Goal: Navigation & Orientation: Find specific page/section

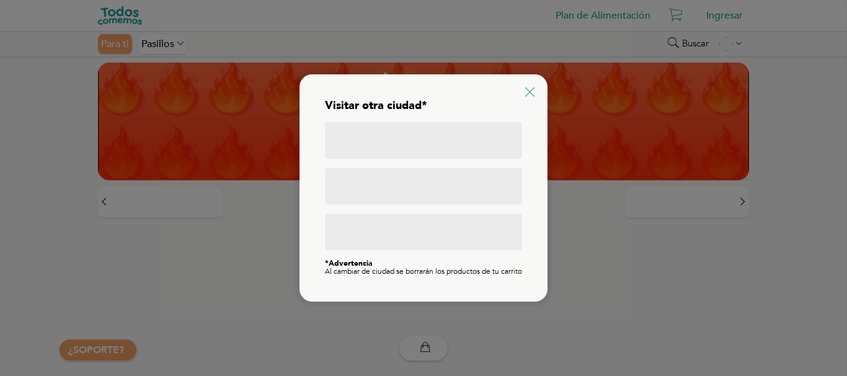
click at [528, 87] on icon at bounding box center [529, 91] width 9 height 9
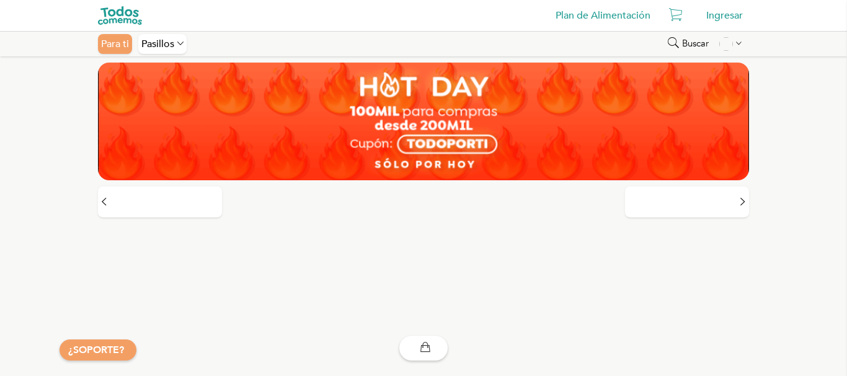
click at [443, 143] on img at bounding box center [423, 122] width 651 height 118
click at [180, 45] on icon at bounding box center [180, 43] width 6 height 11
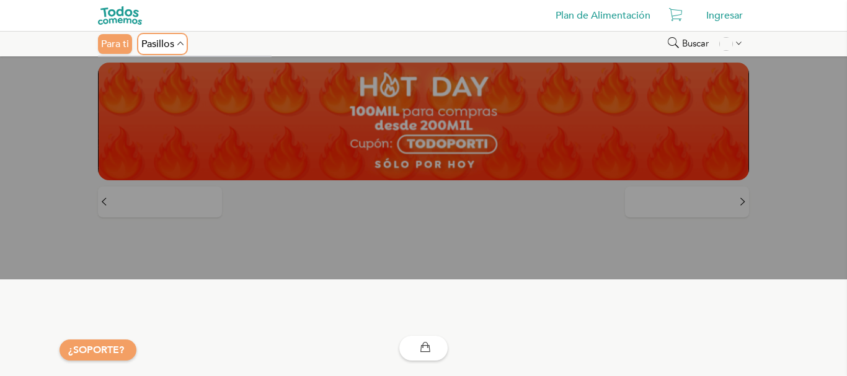
click at [180, 45] on icon at bounding box center [180, 43] width 6 height 11
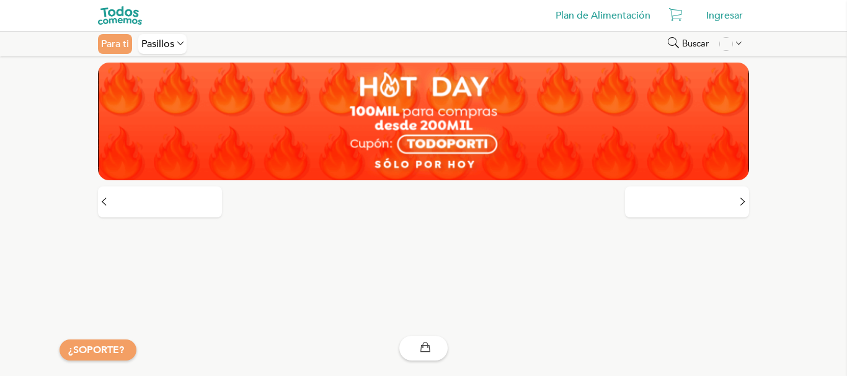
click at [121, 47] on div "Para ti" at bounding box center [115, 44] width 34 height 20
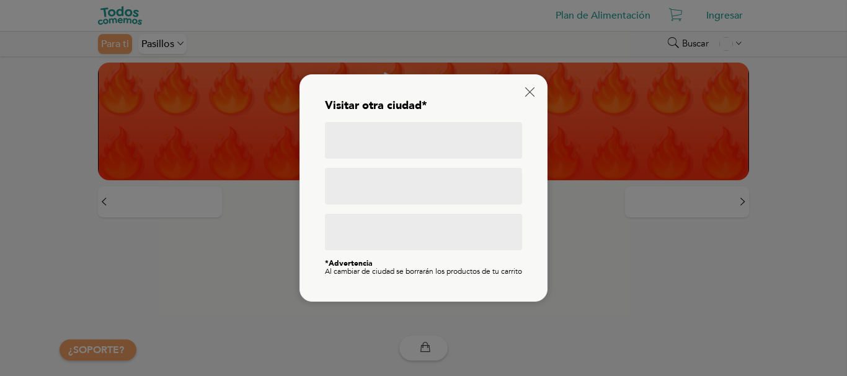
click at [409, 170] on div at bounding box center [423, 186] width 197 height 37
click at [447, 135] on div at bounding box center [423, 140] width 197 height 37
click at [522, 89] on div "Visitar otra ciudad* *Advertencia Al cambiar de ciudad se borrarán los producto…" at bounding box center [424, 188] width 222 height 202
click at [545, 86] on div "Visitar otra ciudad* *Advertencia Al cambiar de ciudad se borrarán los producto…" at bounding box center [424, 188] width 248 height 228
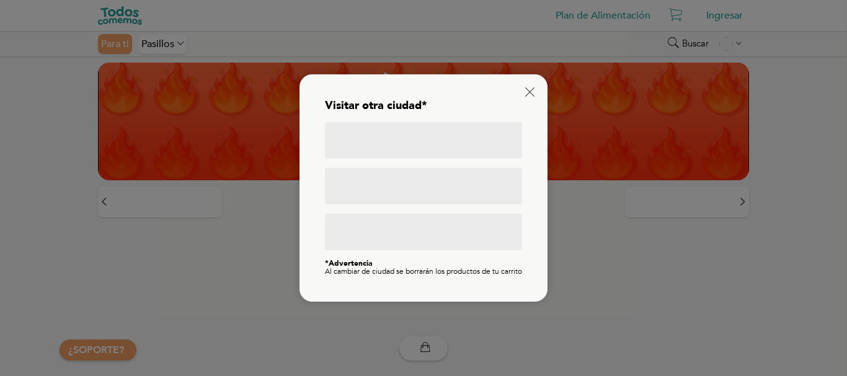
click at [535, 86] on div "Visitar otra ciudad* *Advertencia Al cambiar de ciudad se borrarán los producto…" at bounding box center [424, 188] width 248 height 228
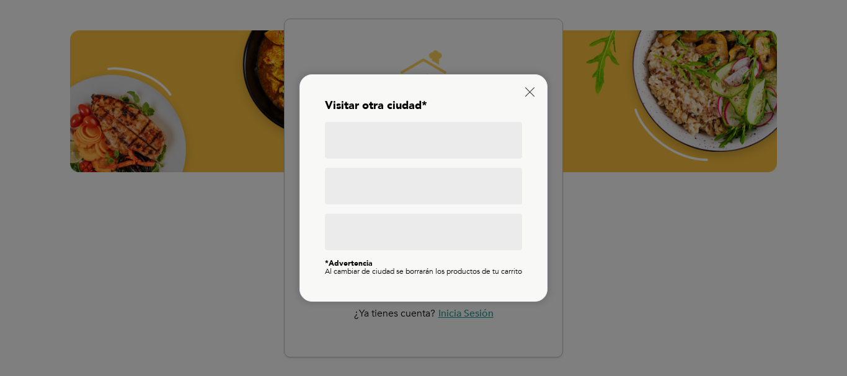
click at [430, 184] on div at bounding box center [423, 186] width 197 height 37
click at [526, 89] on icon at bounding box center [529, 91] width 9 height 9
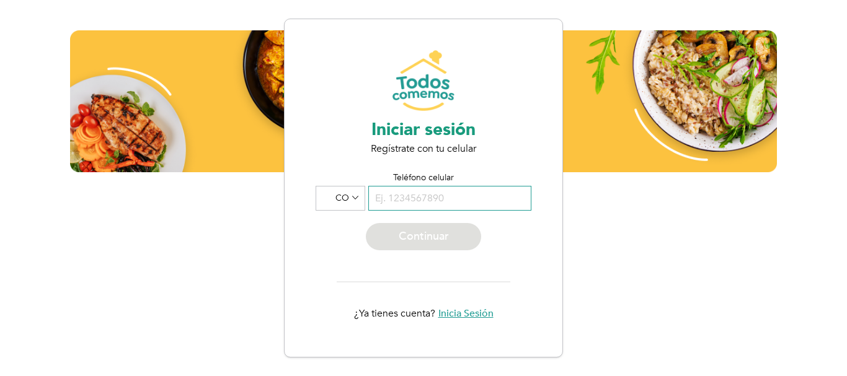
click at [447, 202] on input "tel" at bounding box center [449, 198] width 163 height 25
